Goal: Task Accomplishment & Management: Manage account settings

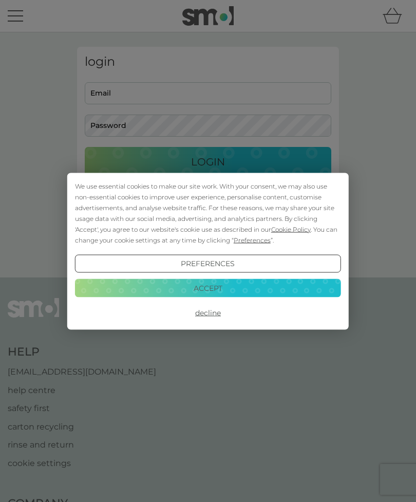
click at [211, 311] on button "Decline" at bounding box center [208, 313] width 266 height 18
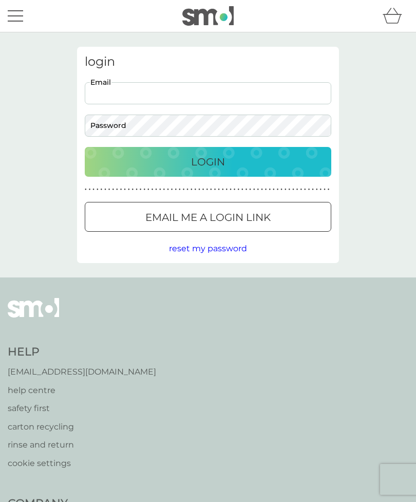
type input "lizdavies4@virginmedia.com"
click at [208, 161] on button "Login" at bounding box center [208, 162] width 247 height 30
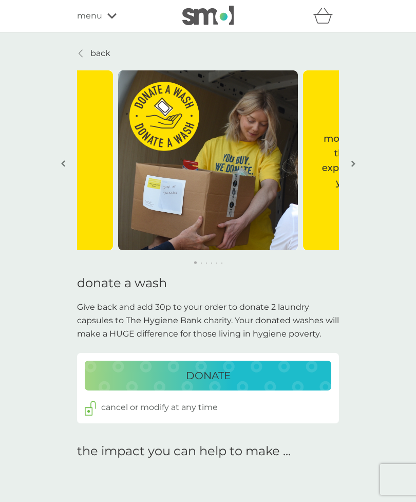
click at [354, 161] on img "button" at bounding box center [353, 164] width 4 height 8
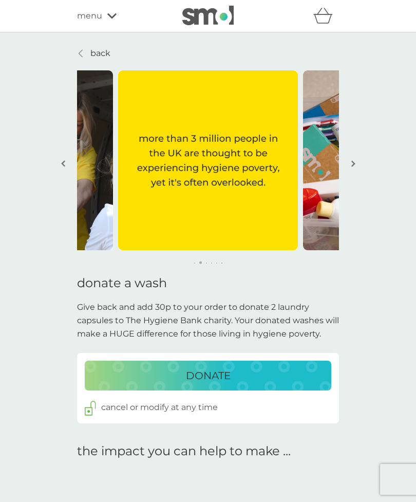
click at [356, 157] on button "button" at bounding box center [353, 164] width 8 height 51
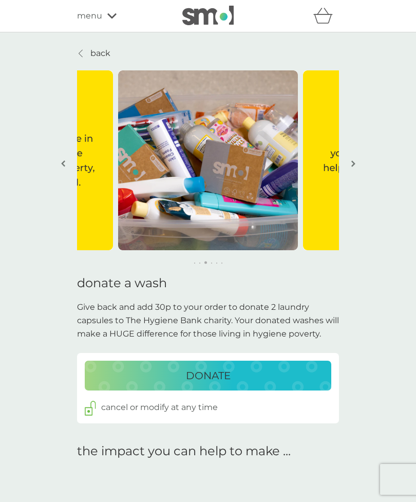
click at [355, 160] on img "button" at bounding box center [353, 164] width 4 height 8
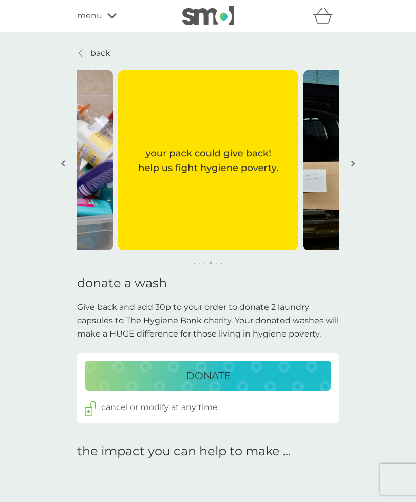
click at [351, 166] on img "button" at bounding box center [353, 164] width 4 height 8
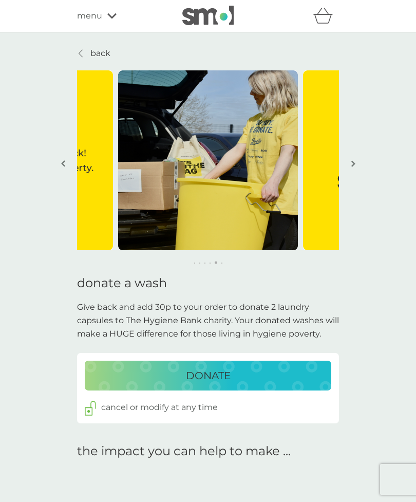
click at [355, 162] on img "button" at bounding box center [353, 164] width 4 height 8
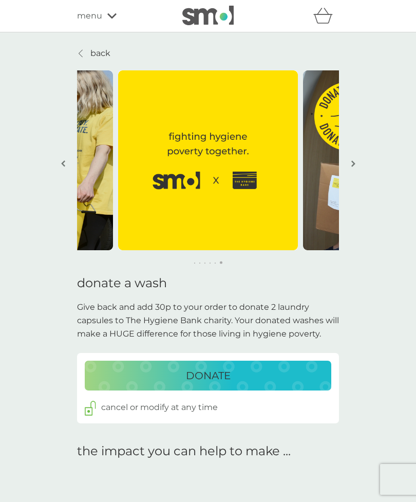
click at [355, 162] on img "button" at bounding box center [353, 164] width 4 height 8
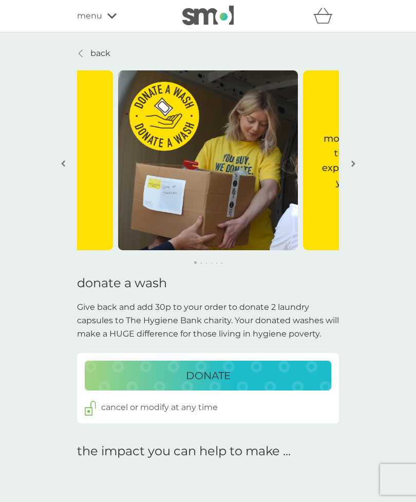
click at [355, 160] on button "button" at bounding box center [353, 164] width 8 height 51
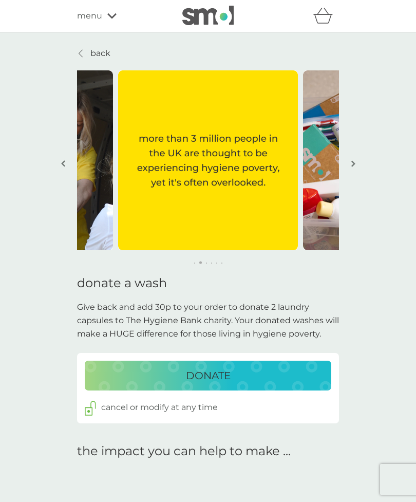
click at [112, 13] on icon at bounding box center [111, 16] width 9 height 6
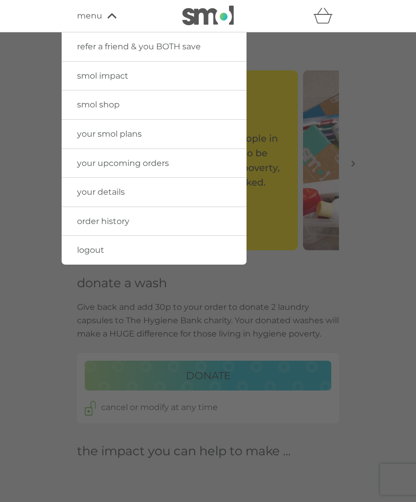
click at [146, 133] on link "your smol plans" at bounding box center [154, 134] width 185 height 29
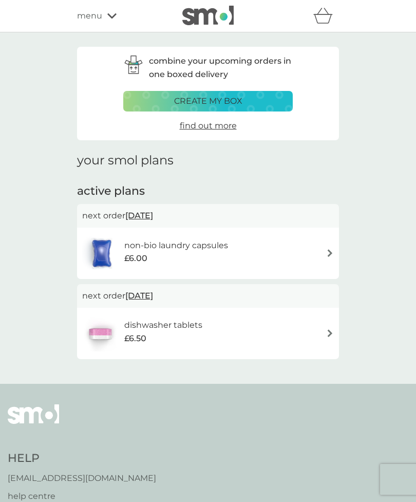
click at [329, 249] on img at bounding box center [330, 253] width 8 height 8
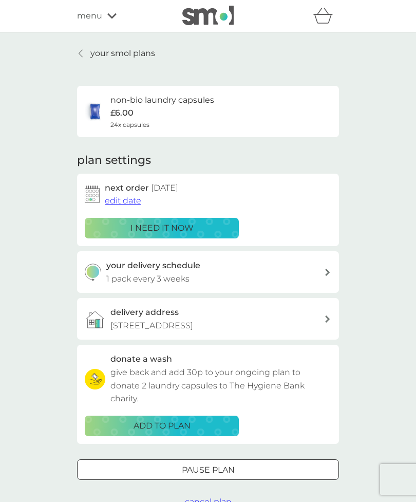
click at [328, 269] on icon at bounding box center [327, 272] width 5 height 7
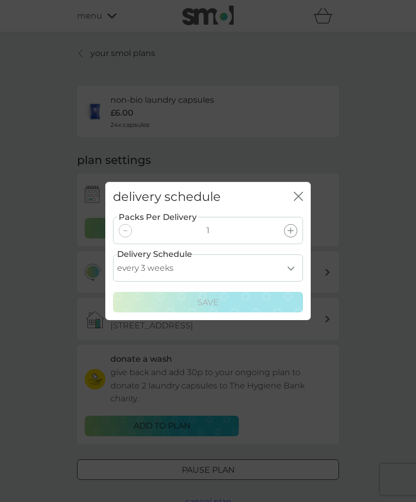
click at [294, 267] on select "every 1 week every 2 weeks every 3 weeks every 4 weeks every 5 weeks every 6 we…" at bounding box center [208, 267] width 190 height 27
select select "42"
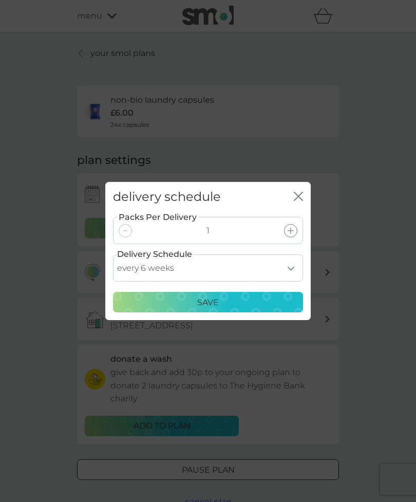
click at [233, 303] on div "Save" at bounding box center [208, 302] width 177 height 13
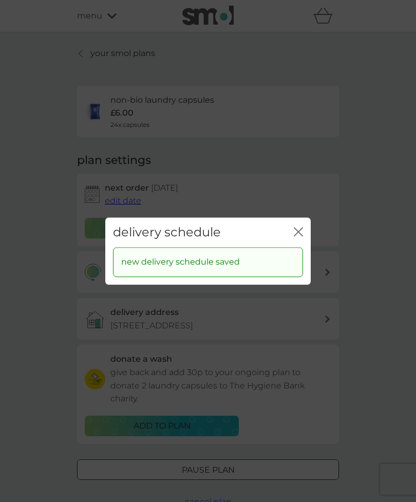
click at [298, 229] on icon "close" at bounding box center [298, 231] width 9 height 9
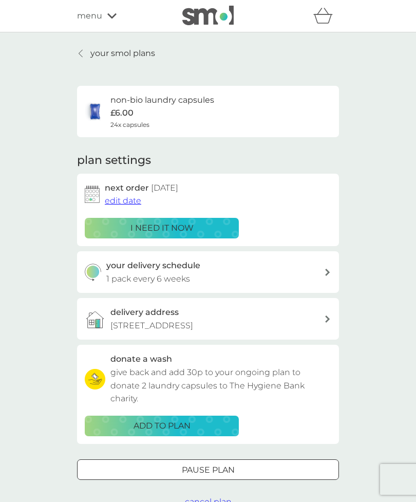
click at [268, 102] on div "non-bio laundry capsules £6.00 24x capsules" at bounding box center [208, 111] width 247 height 36
click at [167, 95] on h6 "non-bio laundry capsules" at bounding box center [162, 99] width 104 height 13
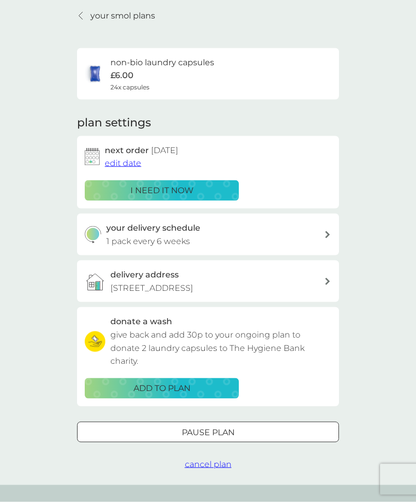
scroll to position [38, 0]
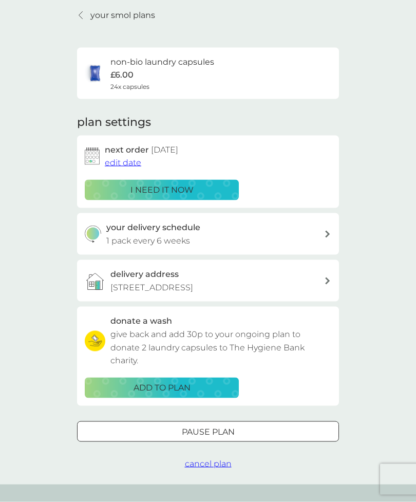
click at [238, 425] on div "Pause plan" at bounding box center [208, 431] width 261 height 13
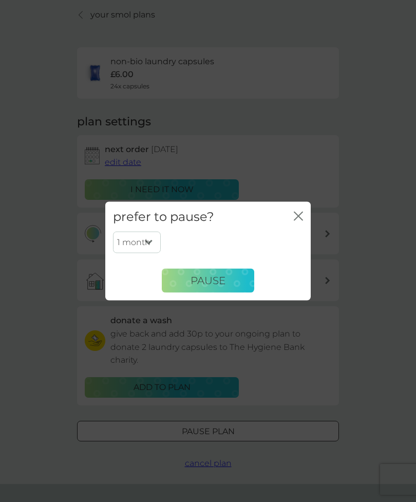
click at [225, 287] on span "Pause" at bounding box center [208, 280] width 35 height 12
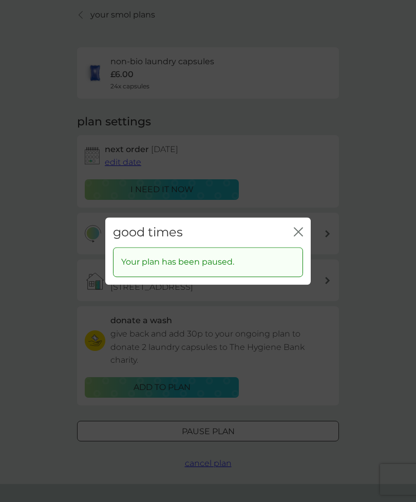
click at [299, 241] on div "good times close" at bounding box center [207, 232] width 205 height 30
click at [299, 236] on icon "close" at bounding box center [298, 231] width 9 height 9
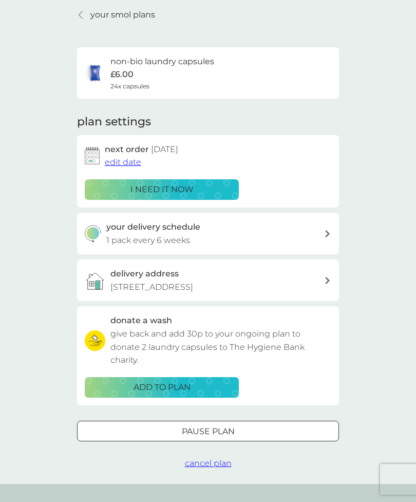
click at [110, 11] on p "your smol plans" at bounding box center [122, 14] width 65 height 13
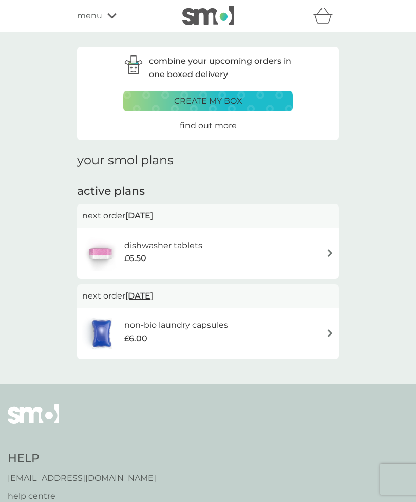
click at [112, 14] on icon at bounding box center [111, 16] width 9 height 6
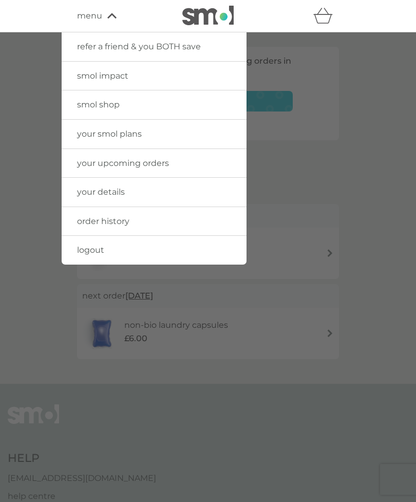
click at [107, 245] on link "logout" at bounding box center [154, 250] width 185 height 29
